Goal: Browse casually: Explore the website without a specific task or goal

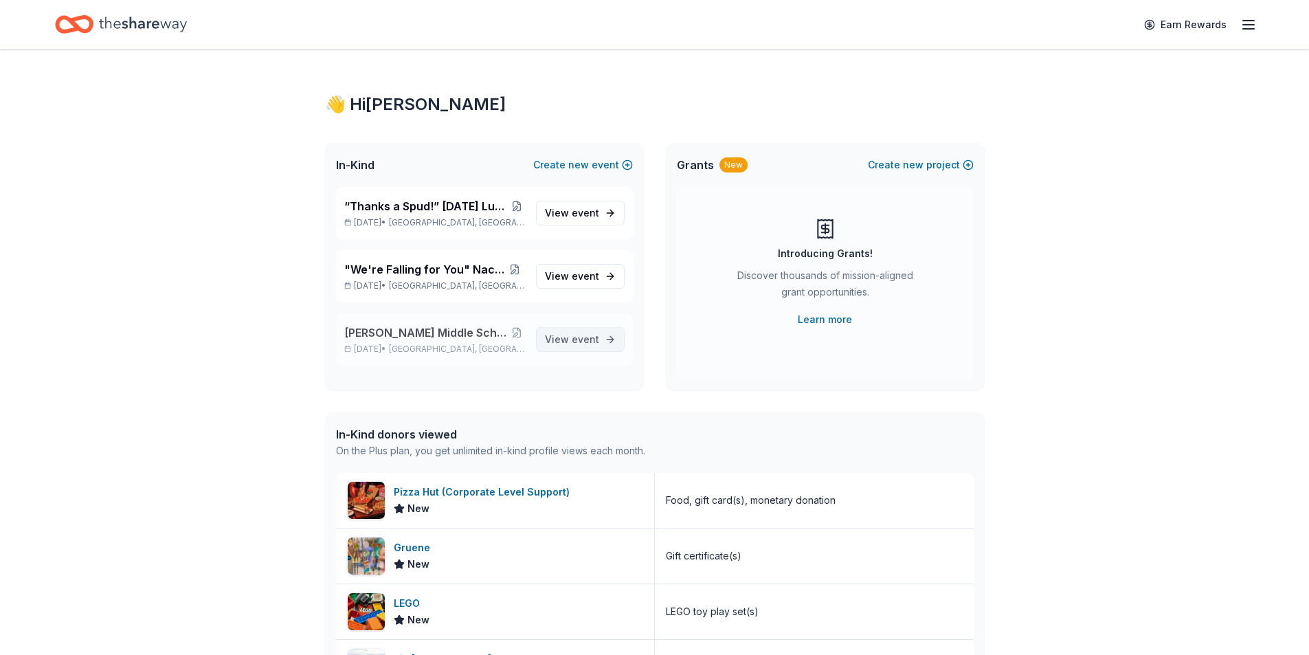
click at [578, 330] on link "View event" at bounding box center [580, 339] width 89 height 25
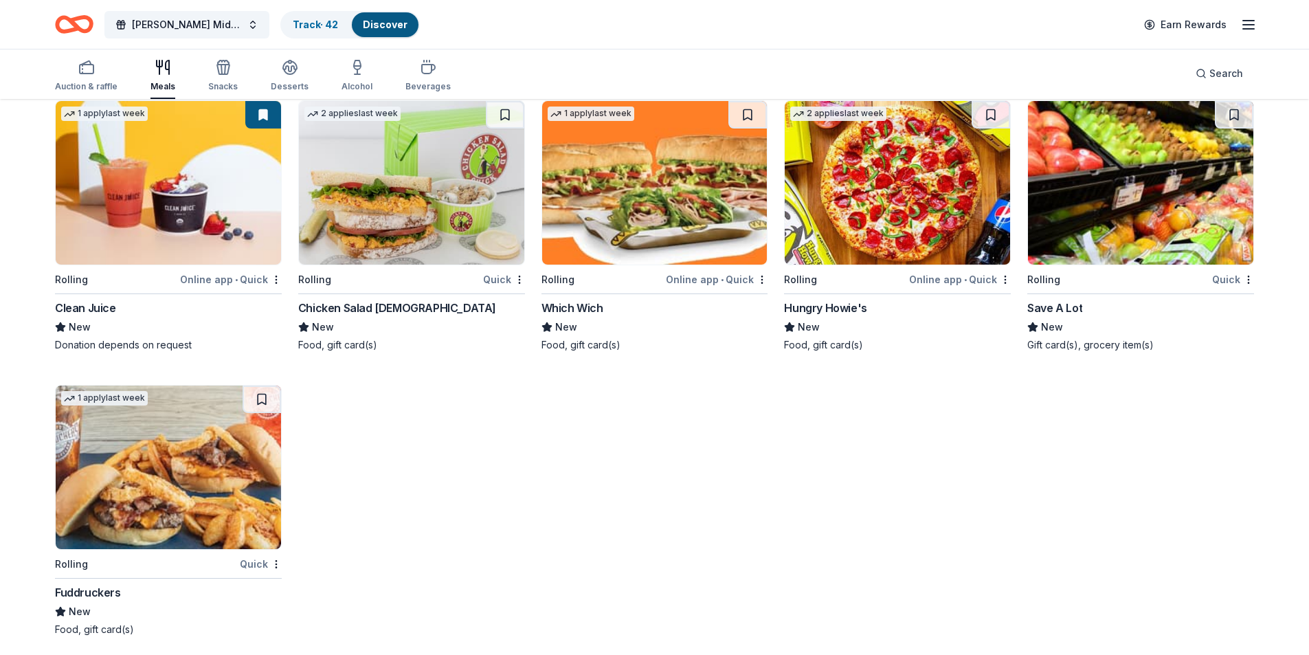
scroll to position [3588, 0]
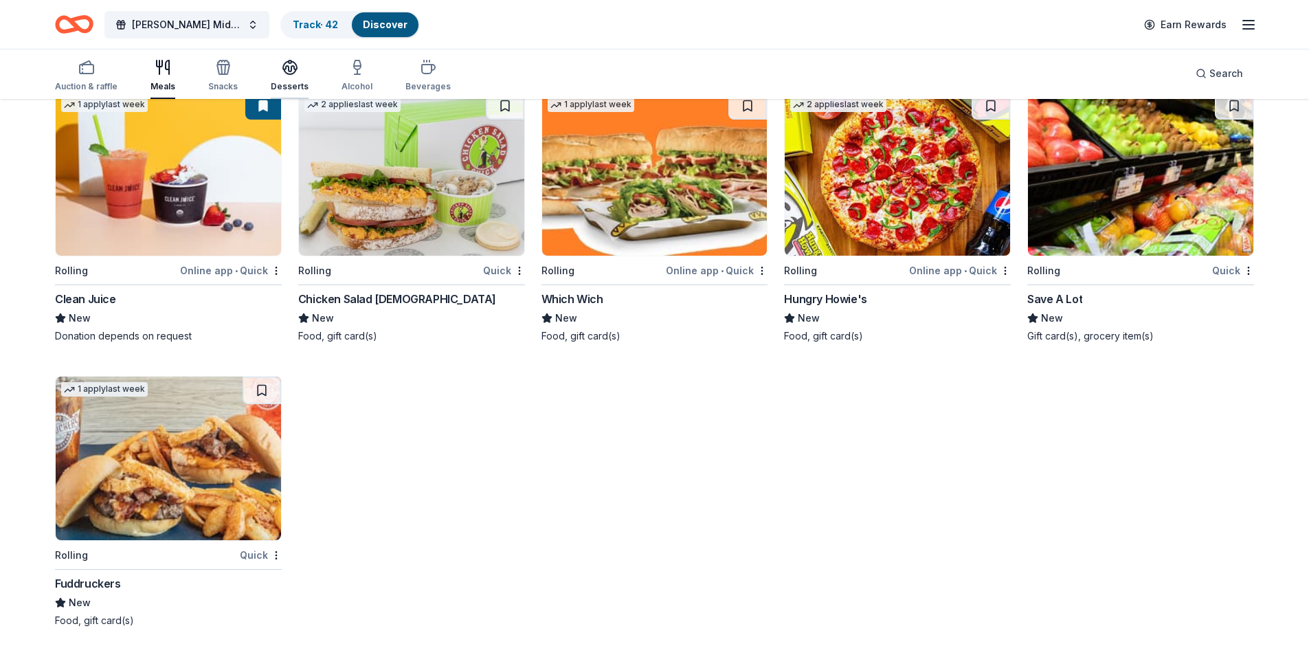
click at [293, 80] on div "Desserts" at bounding box center [290, 75] width 38 height 33
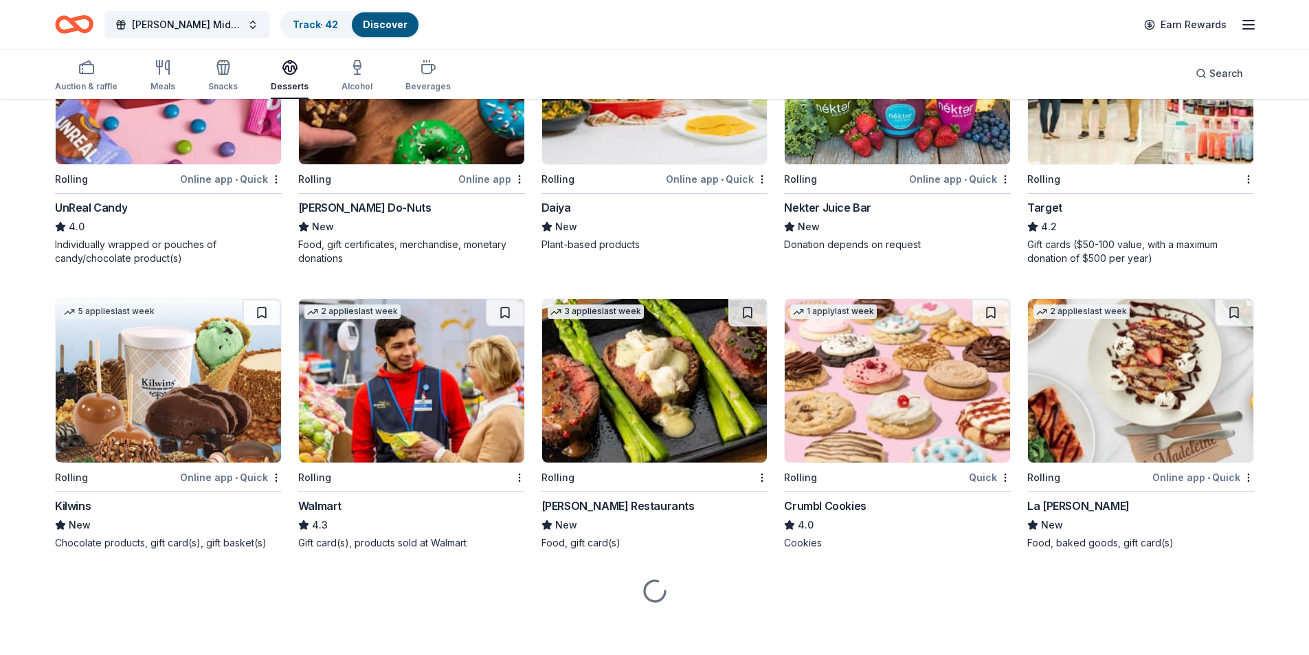
scroll to position [824, 0]
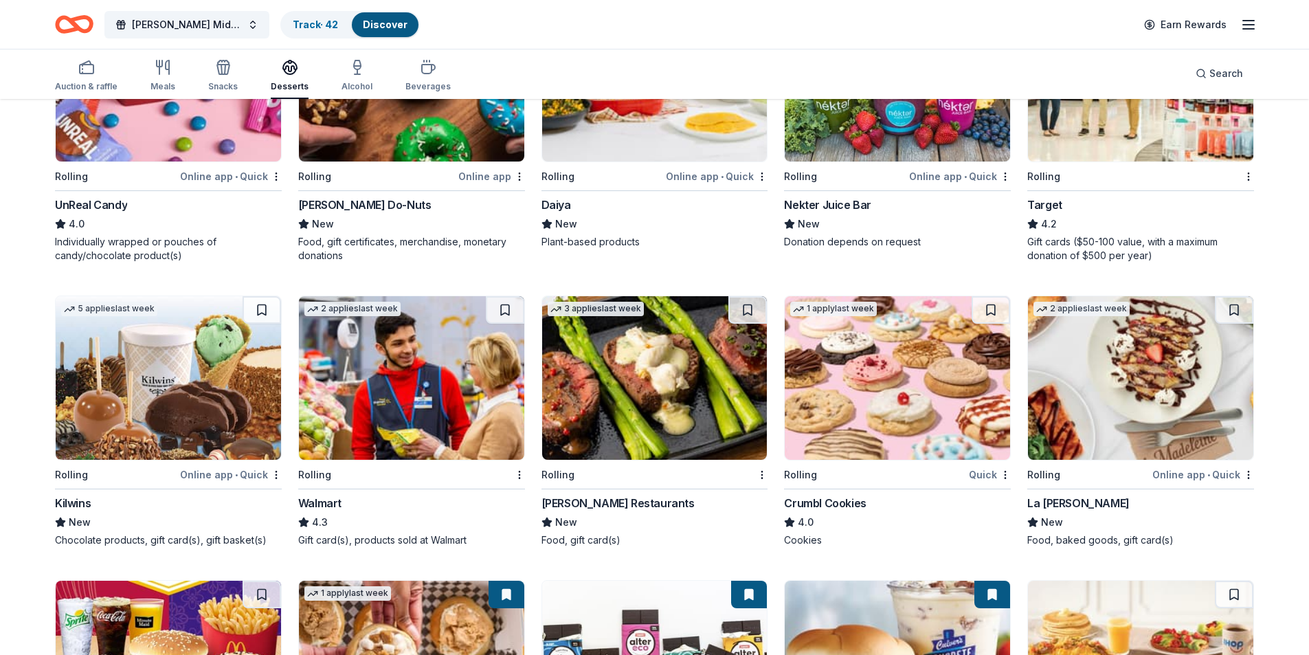
click at [482, 135] on img at bounding box center [411, 79] width 225 height 163
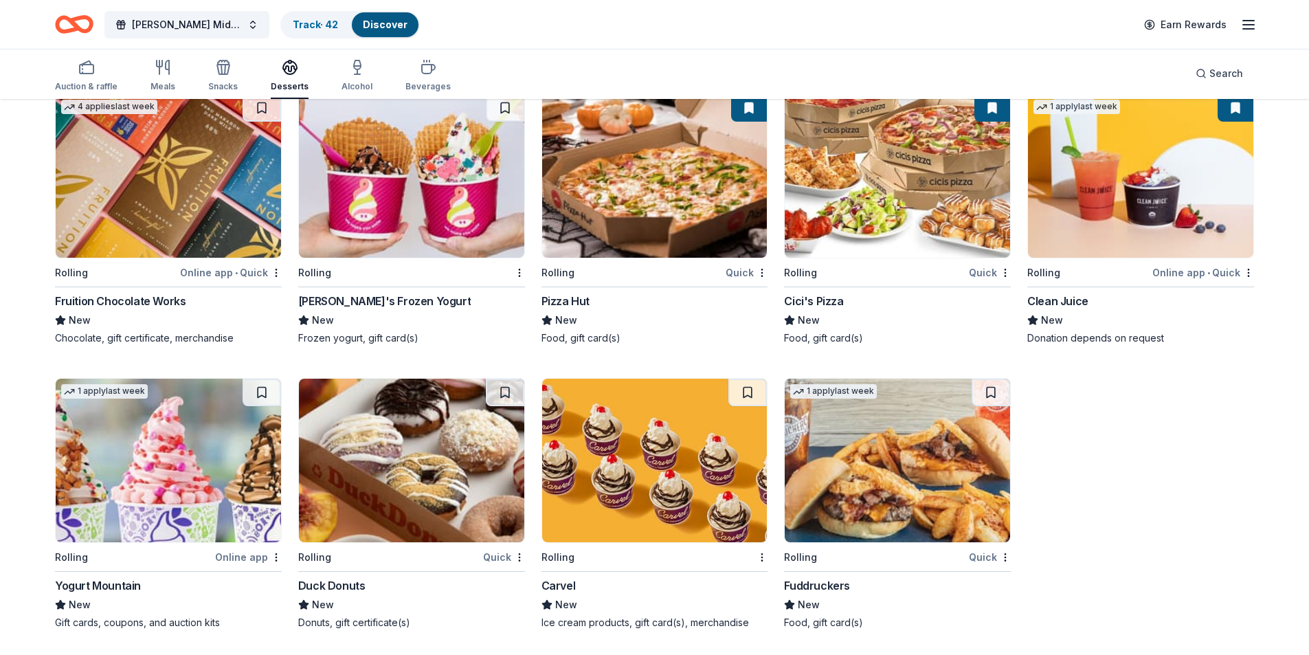
scroll to position [1895, 0]
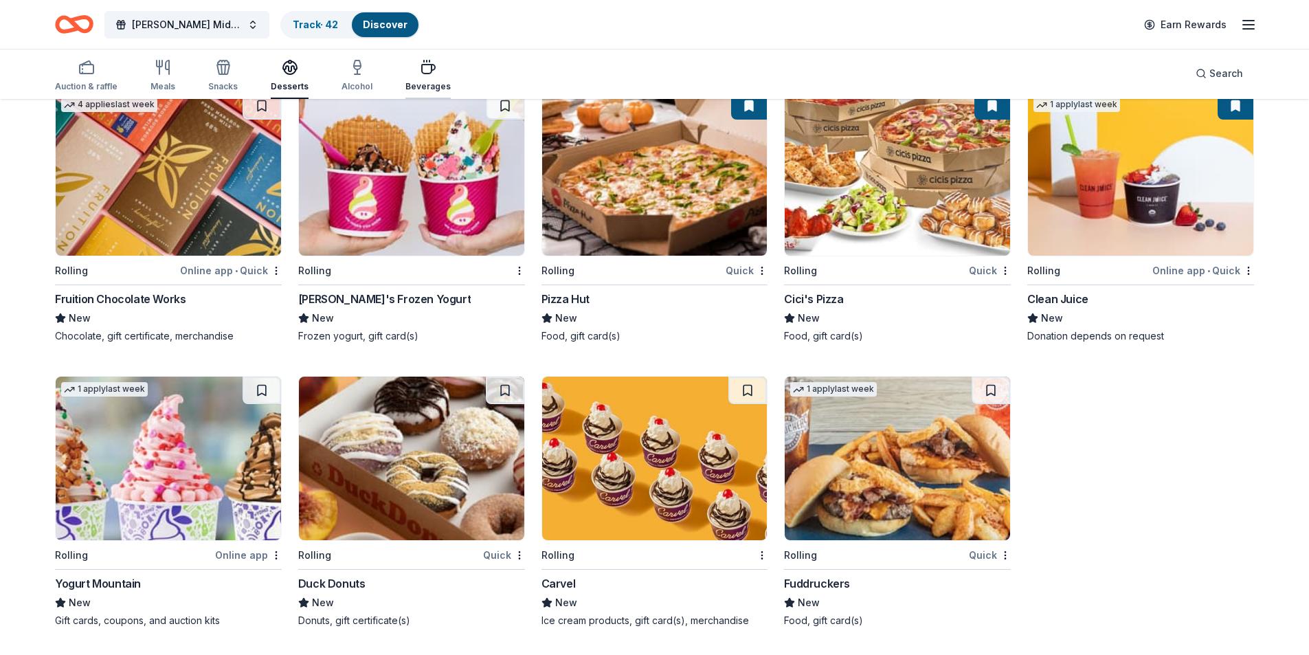
click at [420, 75] on icon "button" at bounding box center [428, 67] width 16 height 16
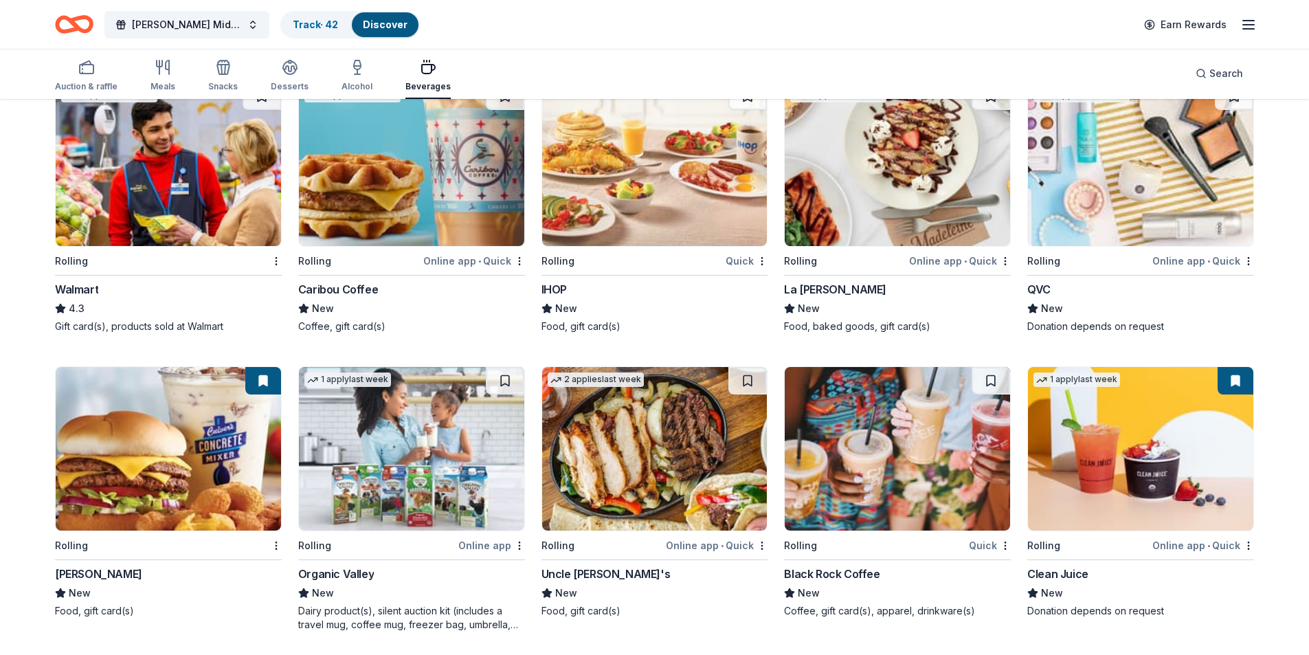
scroll to position [771, 0]
